Goal: Navigation & Orientation: Find specific page/section

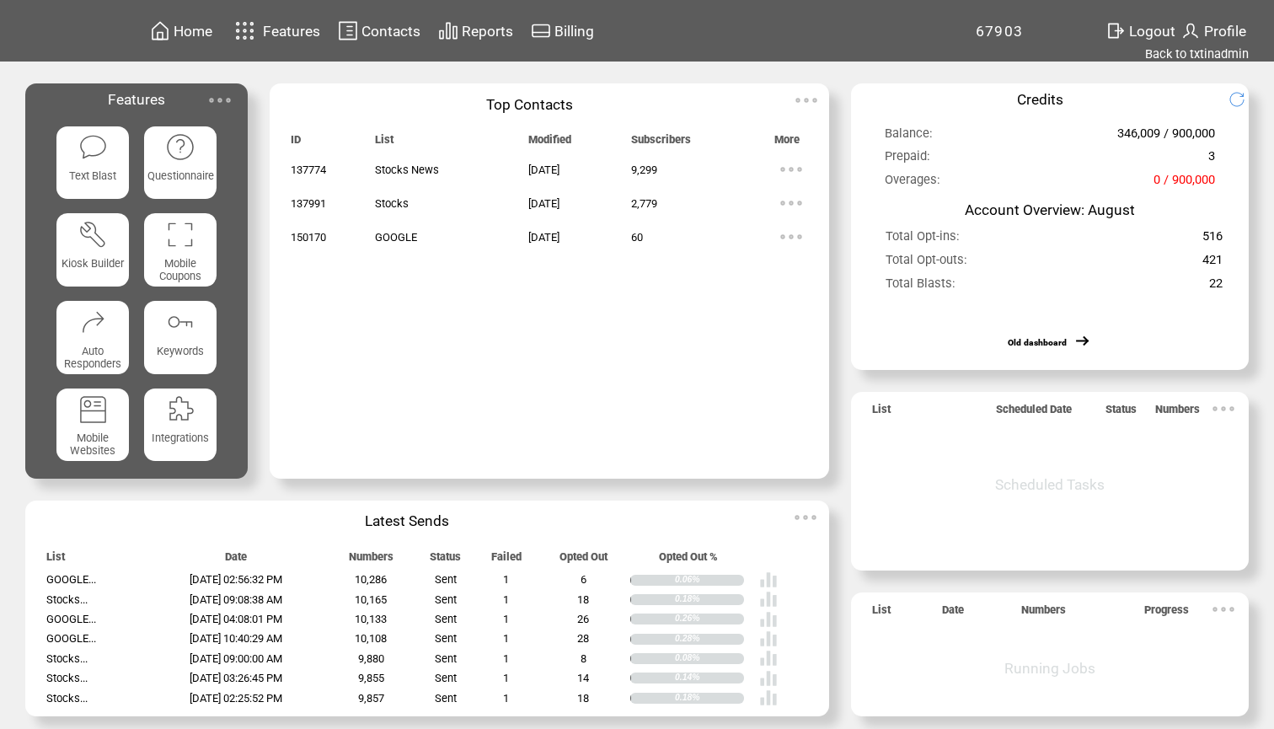
click at [367, 37] on span "Contacts" at bounding box center [390, 31] width 59 height 17
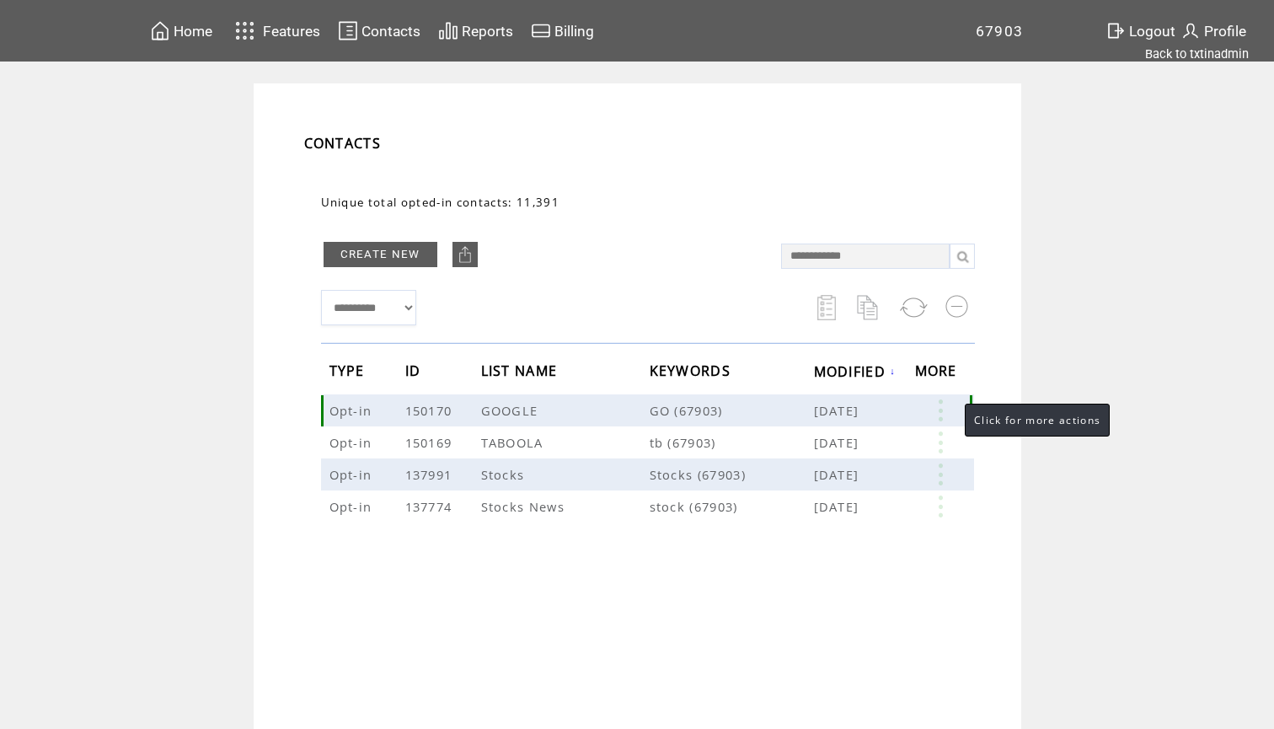
click at [948, 412] on link at bounding box center [940, 410] width 51 height 22
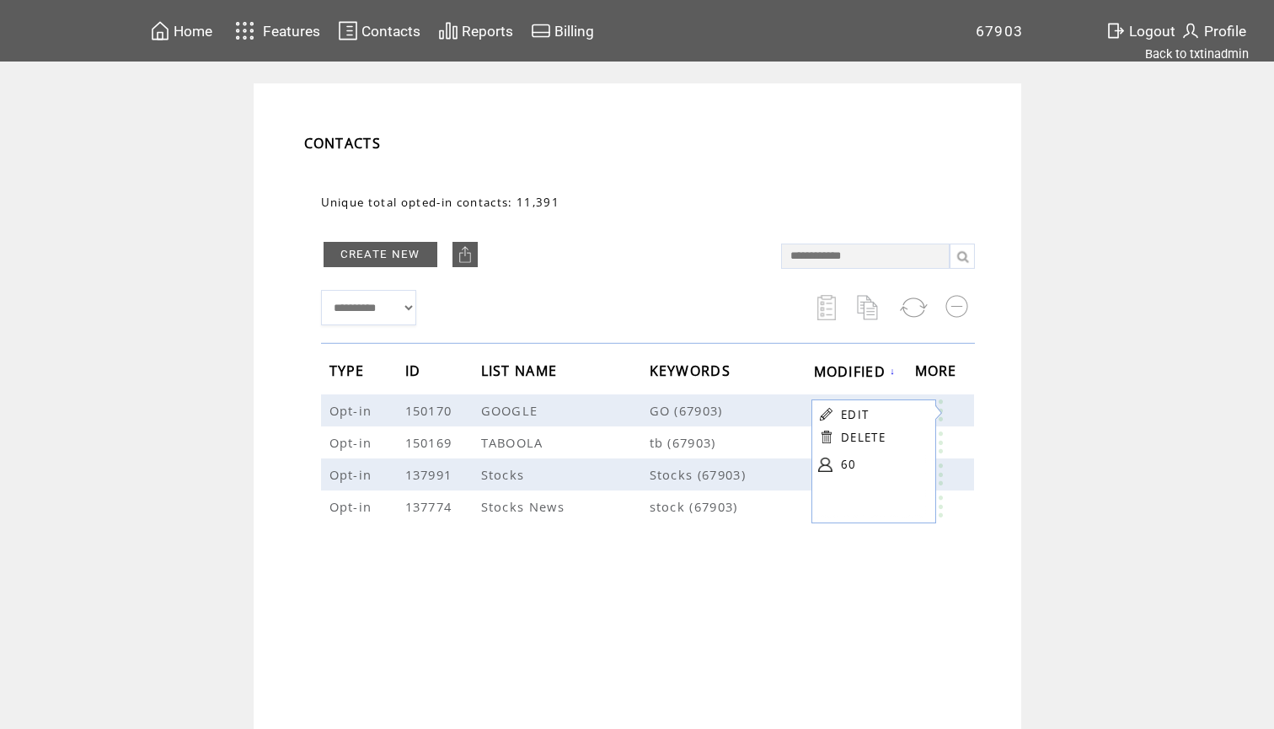
click at [848, 464] on link "60" at bounding box center [883, 464] width 84 height 25
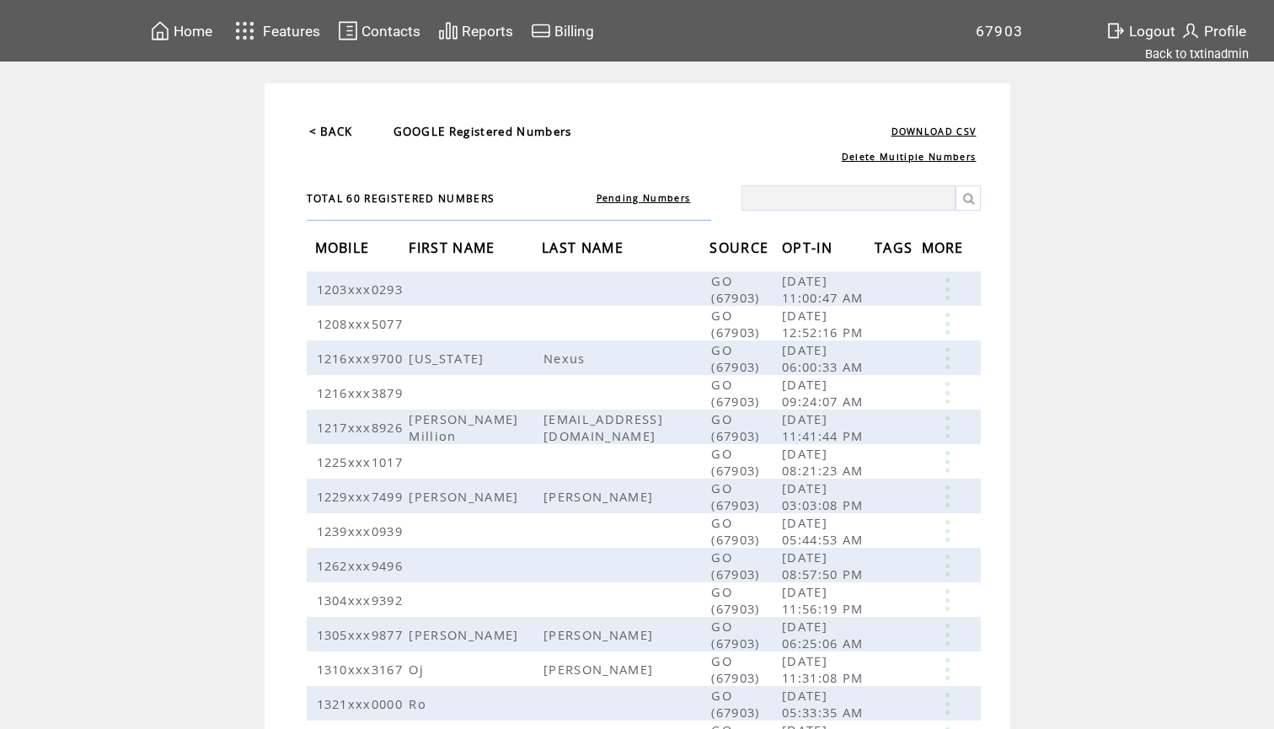
click at [795, 249] on span "OPT-IN" at bounding box center [809, 249] width 55 height 31
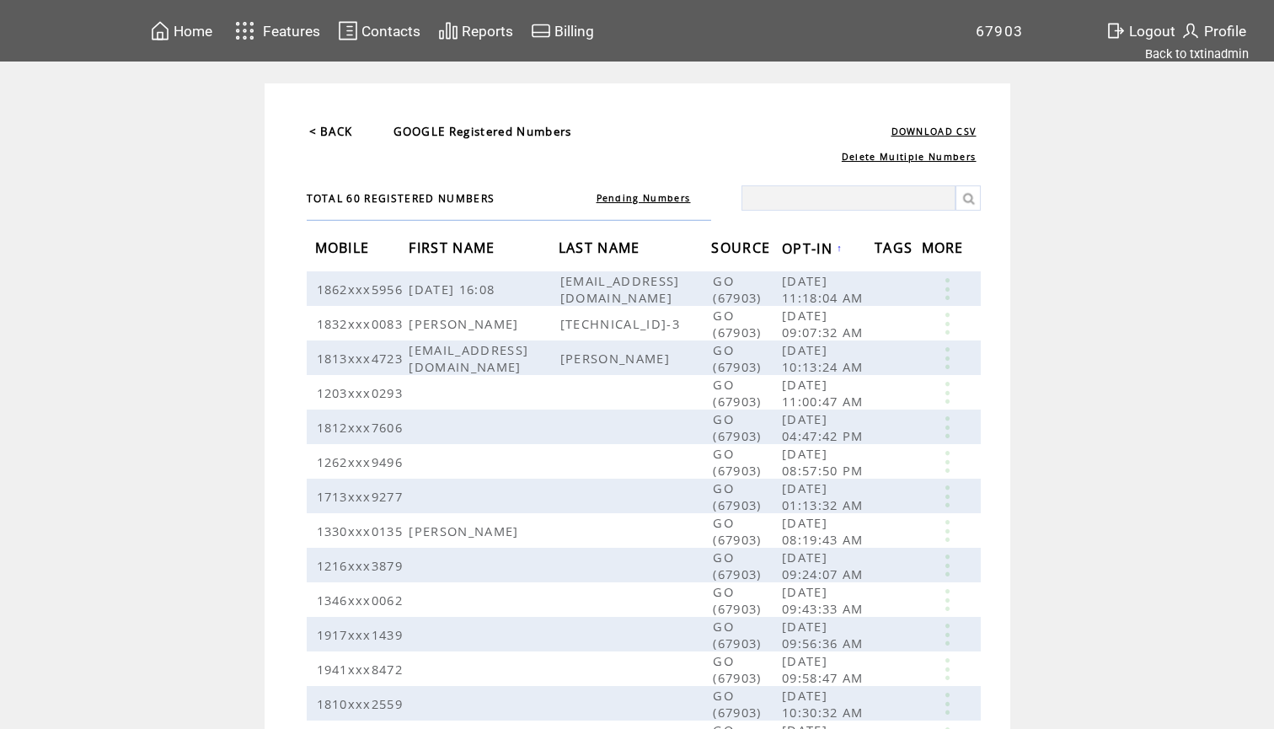
click at [837, 236] on span "OPT-IN" at bounding box center [809, 250] width 55 height 31
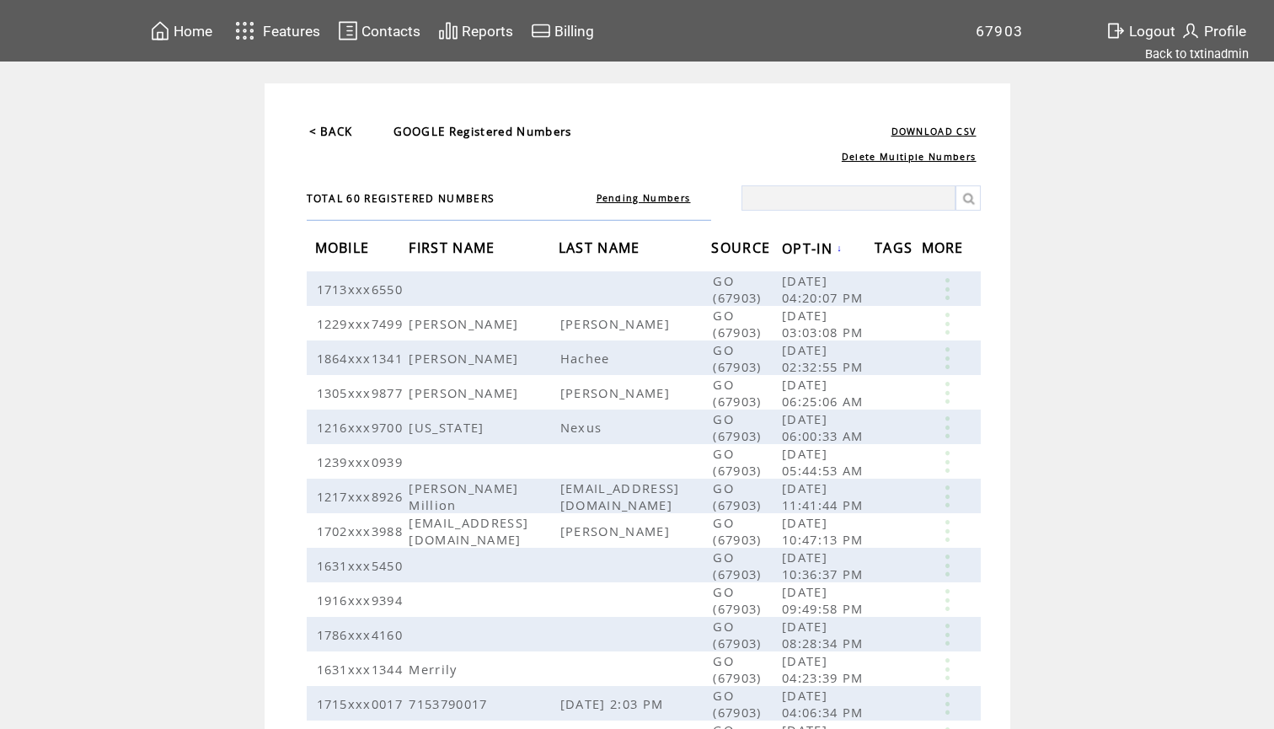
click at [194, 30] on span "Home" at bounding box center [193, 31] width 39 height 17
